Goal: Task Accomplishment & Management: Use online tool/utility

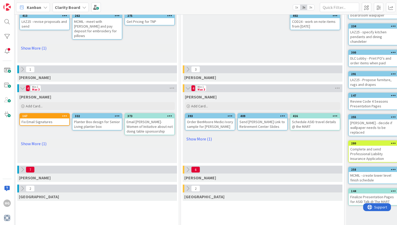
scroll to position [75, 319]
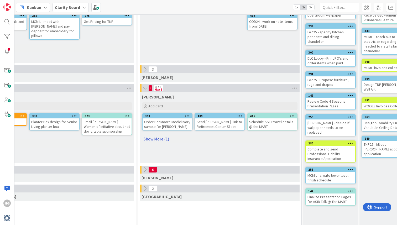
click at [158, 139] on link "Show More (1)" at bounding box center [220, 139] width 156 height 8
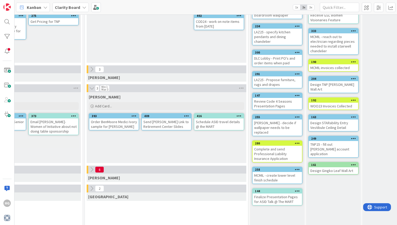
scroll to position [75, 372]
drag, startPoint x: 275, startPoint y: 145, endPoint x: 75, endPoint y: 5, distance: 243.7
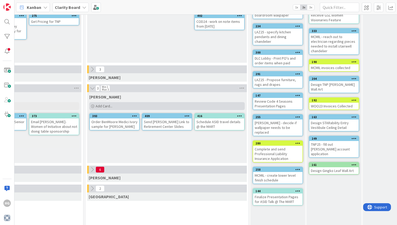
click at [158, 107] on div "Add Card..." at bounding box center [167, 106] width 156 height 8
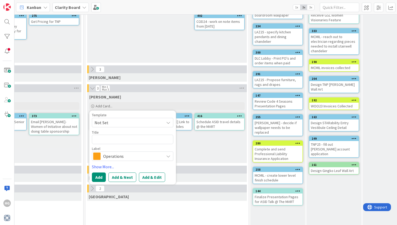
type textarea "x"
type textarea "M"
type textarea "x"
type textarea "Ma"
type textarea "x"
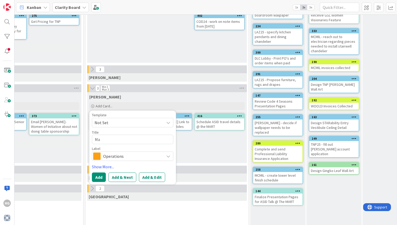
type textarea "Mar"
type textarea "x"
type textarea "Marke"
type textarea "x"
type textarea "Mark"
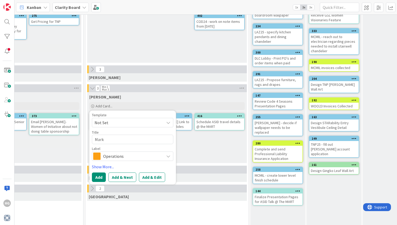
type textarea "x"
type textarea "Mar"
type textarea "x"
type textarea "Ma"
type textarea "x"
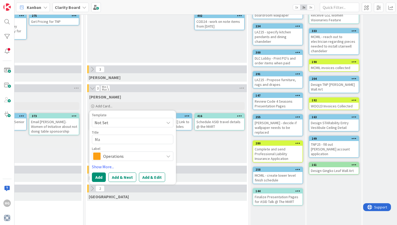
type textarea "M"
type textarea "x"
type textarea "S"
type textarea "x"
type textarea "Soc"
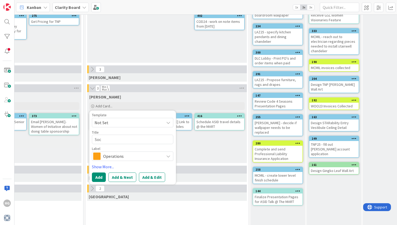
type textarea "x"
type textarea "Soci"
type textarea "x"
type textarea "Social"
type textarea "x"
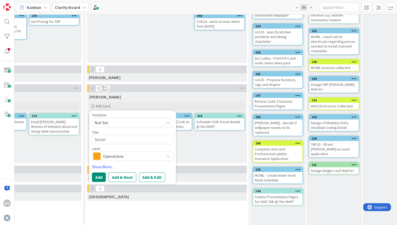
type textarea "Social"
type textarea "x"
type textarea "Social M"
type textarea "x"
type textarea "Social Me"
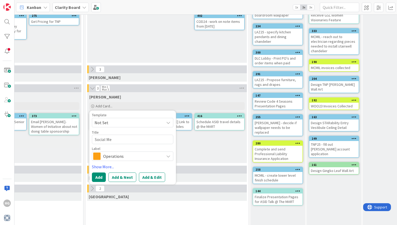
type textarea "x"
type textarea "Social Medi"
type textarea "x"
type textarea "Social Media"
type textarea "x"
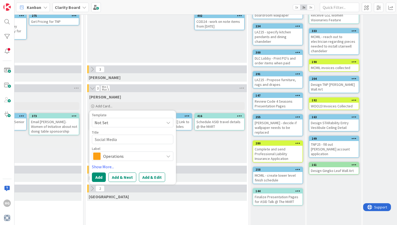
type textarea "Social Media"
type textarea "x"
type textarea "Social Media M"
type textarea "x"
type textarea "Social Media Me"
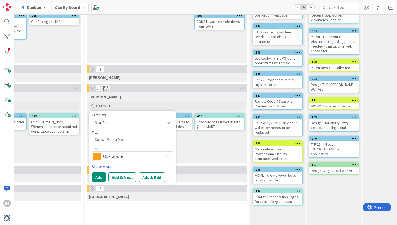
type textarea "x"
type textarea "Social Media Mee"
type textarea "x"
type textarea "Social Media Meet"
type textarea "x"
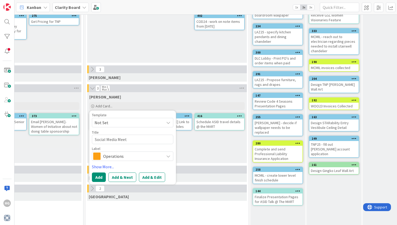
type textarea "Social Media Meeti"
type textarea "x"
type textarea "Social Media Meeting"
type textarea "x"
type textarea "Social Media Meeting"
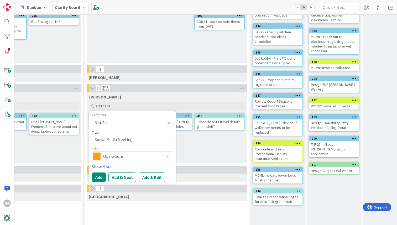
type textarea "x"
type textarea "Social Media Meeting w"
type textarea "x"
type textarea "Social Media Meeting wi"
type textarea "x"
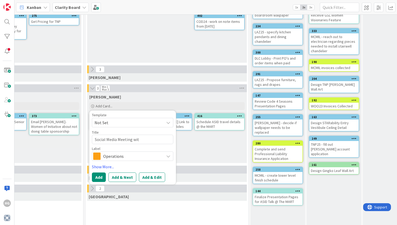
type textarea "Social Media Meeting with"
type textarea "x"
type textarea "Social Media Meeting with"
type textarea "x"
type textarea "Social Media Meeting with S"
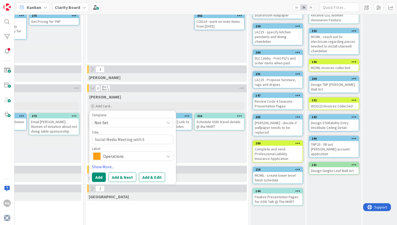
type textarea "x"
type textarea "Social Media Meeting with Sa"
type textarea "x"
type textarea "Social Media Meeting with [PERSON_NAME]"
type textarea "x"
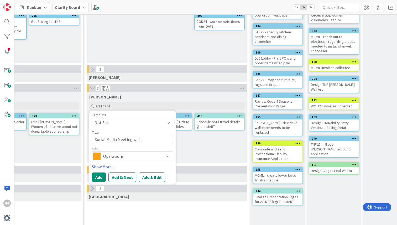
type textarea "Social Media Meeting with [PERSON_NAME]"
type textarea "x"
type textarea "Social Media Meeting with [PERSON_NAME]"
click at [128, 162] on div "Template Not Set Title 31 / 128 Social Media Meeting with [PERSON_NAME] Label O…" at bounding box center [132, 147] width 81 height 69
click at [130, 154] on span "Operations" at bounding box center [132, 156] width 58 height 7
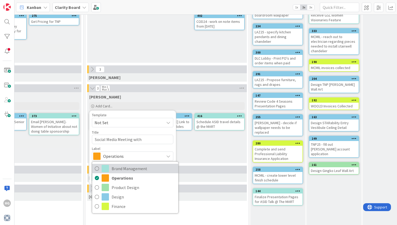
click at [130, 166] on span "Brand Management" at bounding box center [144, 169] width 64 height 8
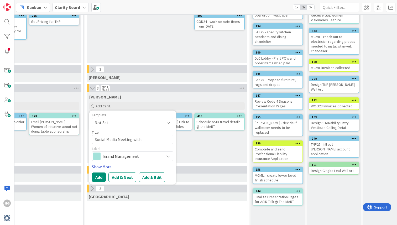
click at [100, 166] on link "Show More..." at bounding box center [132, 167] width 81 height 6
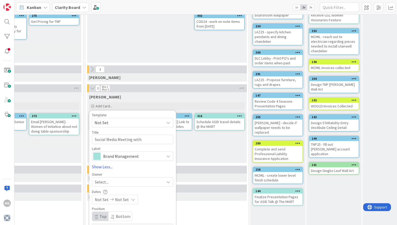
click at [106, 181] on span "Select..." at bounding box center [102, 182] width 14 height 6
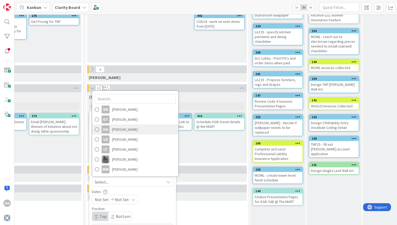
click at [115, 132] on span "[PERSON_NAME]" at bounding box center [124, 130] width 25 height 8
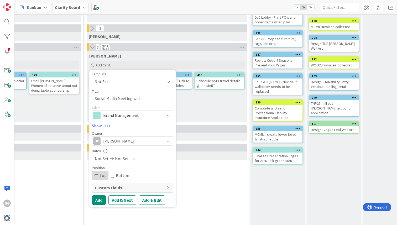
scroll to position [117, 372]
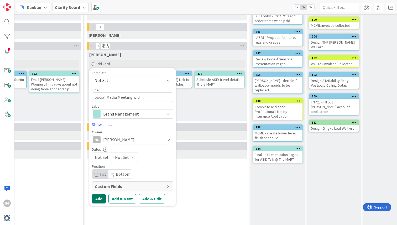
click at [101, 197] on button "Add" at bounding box center [99, 198] width 14 height 9
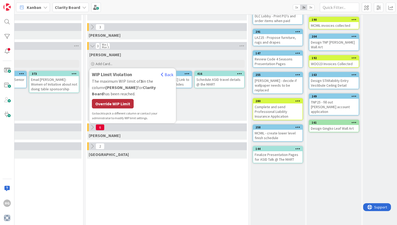
click at [109, 100] on div "Override WIP Limit" at bounding box center [113, 103] width 42 height 9
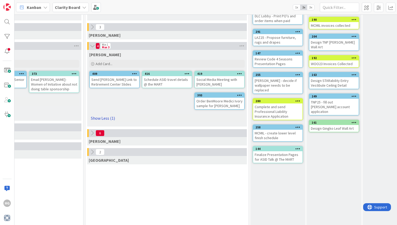
click at [110, 117] on link "Show Less (1)" at bounding box center [167, 118] width 156 height 8
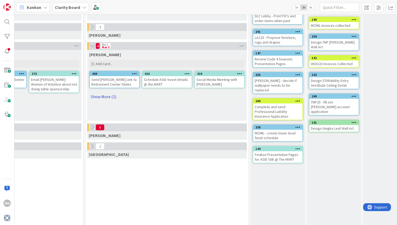
click at [110, 117] on div "[PERSON_NAME] Add Card... Template Not Set Title 0 / 128 Label Operations Brand…" at bounding box center [167, 85] width 160 height 71
click at [106, 64] on span "Add Card..." at bounding box center [104, 63] width 17 height 5
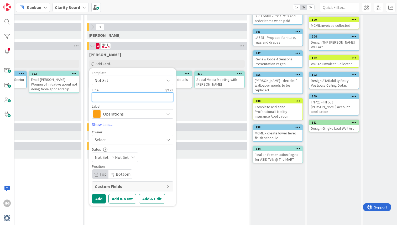
type textarea "x"
type textarea "S"
type textarea "x"
type textarea "Se"
type textarea "x"
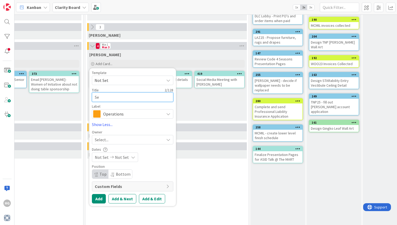
type textarea "Sen"
type textarea "x"
type textarea "Send"
type textarea "x"
type textarea "Sen"
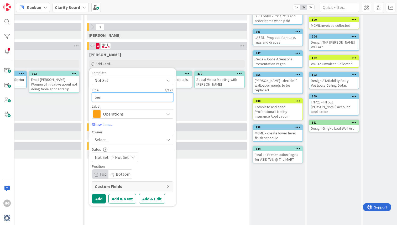
type textarea "x"
type textarea "Se"
type textarea "x"
type textarea "S"
type textarea "x"
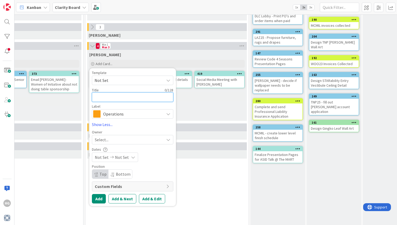
type textarea "S"
type textarea "x"
type textarea "Sc"
type textarea "x"
type textarea "Sch"
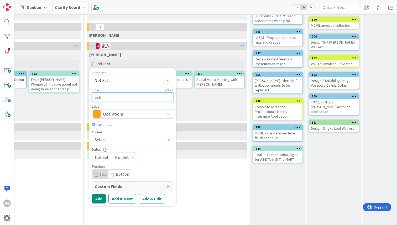
type textarea "x"
type textarea "Sche"
type textarea "x"
type textarea "Sched"
type textarea "x"
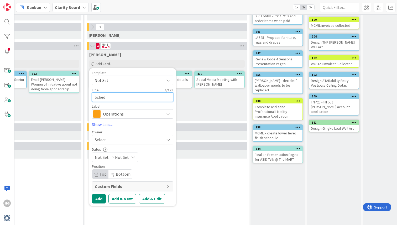
type textarea "Schedu"
type textarea "x"
type textarea "Schedul"
type textarea "x"
type textarea "Schedule"
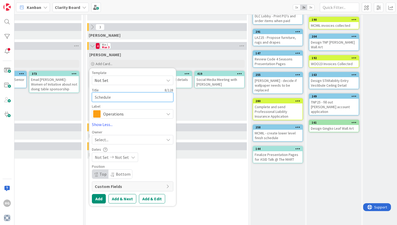
type textarea "x"
type textarea "Schedule/"
type textarea "x"
type textarea "Schedule/h"
type textarea "x"
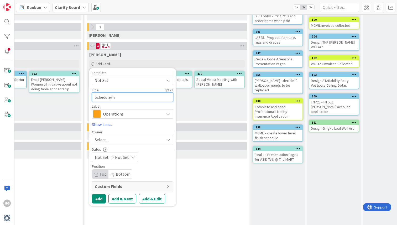
type textarea "Schedule/hi"
type textarea "x"
type textarea "Schedule/hir"
type textarea "x"
type textarea "Schedule/hire"
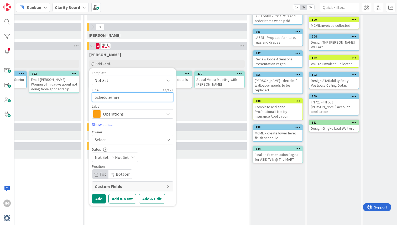
type textarea "x"
type textarea "Schedule/hire v"
type textarea "x"
type textarea "Schedule/hire vid"
type textarea "x"
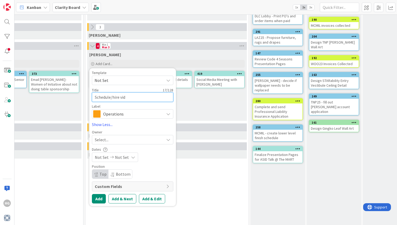
type textarea "Schedule/hire vide"
type textarea "x"
type textarea "Schedule/hire video"
type textarea "x"
type textarea "Schedule/hire videog"
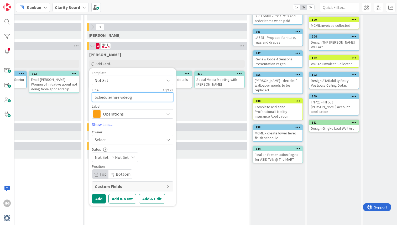
type textarea "x"
type textarea "Schedule/hire videogr"
type textarea "x"
type textarea "Schedule/hire videogra"
type textarea "x"
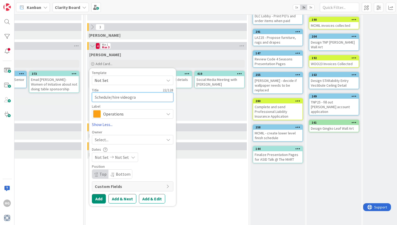
type textarea "Schedule/hire videograp"
type textarea "x"
type textarea "Schedule/hire videograph"
type textarea "x"
type textarea "Schedule/hire videographe"
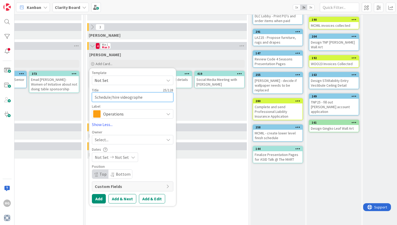
type textarea "x"
type textarea "Schedule/hire videographer"
type textarea "x"
type textarea "Schedule/hire videographer"
type textarea "x"
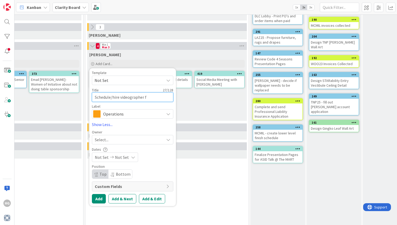
type textarea "Schedule/hire videographer fo"
type textarea "x"
type textarea "Schedule/hire videographer for"
type textarea "x"
type textarea "Schedule/hire videographer for"
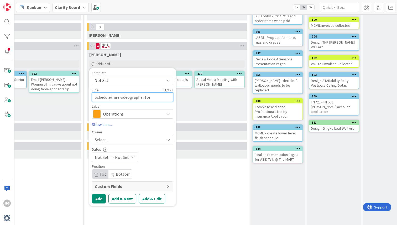
type textarea "x"
type textarea "Schedule/hire videographer for A"
type textarea "x"
type textarea "Schedule/hire videographer for AS"
type textarea "x"
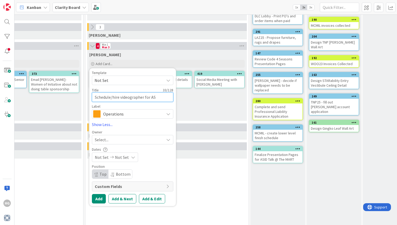
type textarea "Schedule/hire videographer for ASI"
type textarea "x"
type textarea "Schedule/hire videographer for ASID"
type textarea "x"
type textarea "Schedule/hire videographer for ASID t"
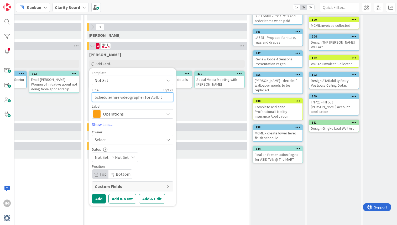
type textarea "x"
type textarea "Schedule/hire videographer for [PERSON_NAME]"
type textarea "x"
type textarea "Schedule/hire videographer for ASID talk"
click at [127, 113] on span "Operations" at bounding box center [132, 113] width 58 height 7
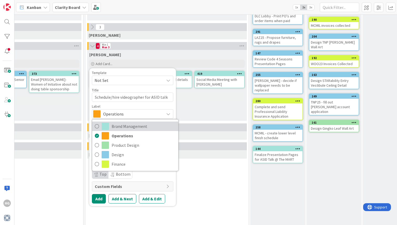
click at [126, 128] on span "Brand Management" at bounding box center [144, 126] width 64 height 8
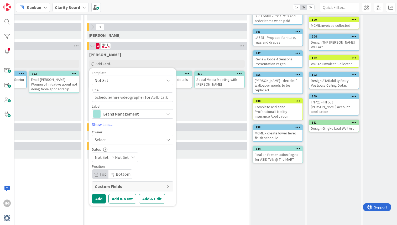
click at [100, 141] on span "Select..." at bounding box center [102, 140] width 14 height 6
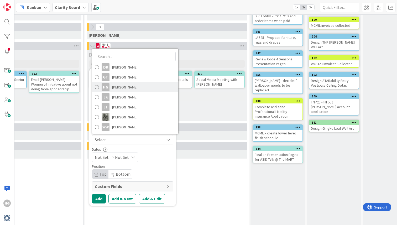
click at [119, 89] on span "[PERSON_NAME]" at bounding box center [124, 87] width 25 height 8
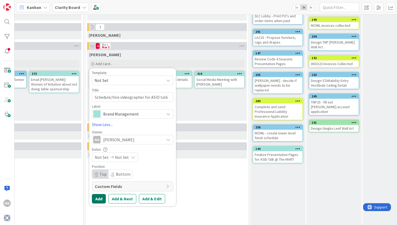
click at [97, 198] on button "Add" at bounding box center [99, 198] width 14 height 9
type textarea "x"
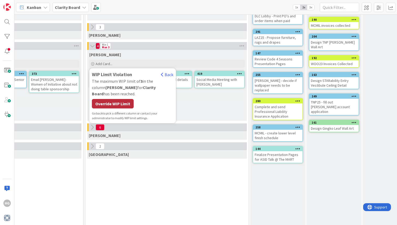
click at [110, 99] on div "Override WIP Limit" at bounding box center [113, 103] width 42 height 9
